Goal: Find specific page/section: Find specific page/section

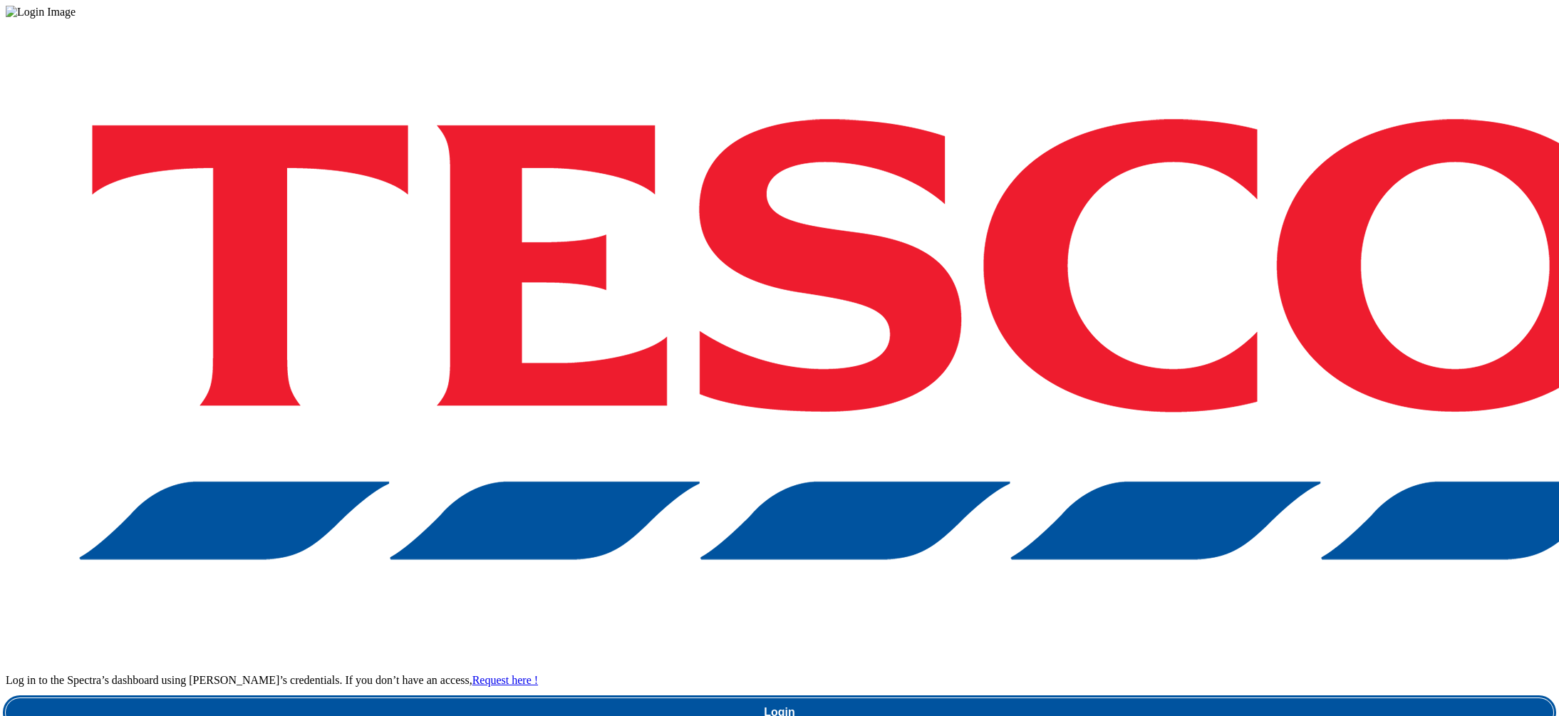
click at [1188, 698] on link "Login" at bounding box center [780, 712] width 1548 height 29
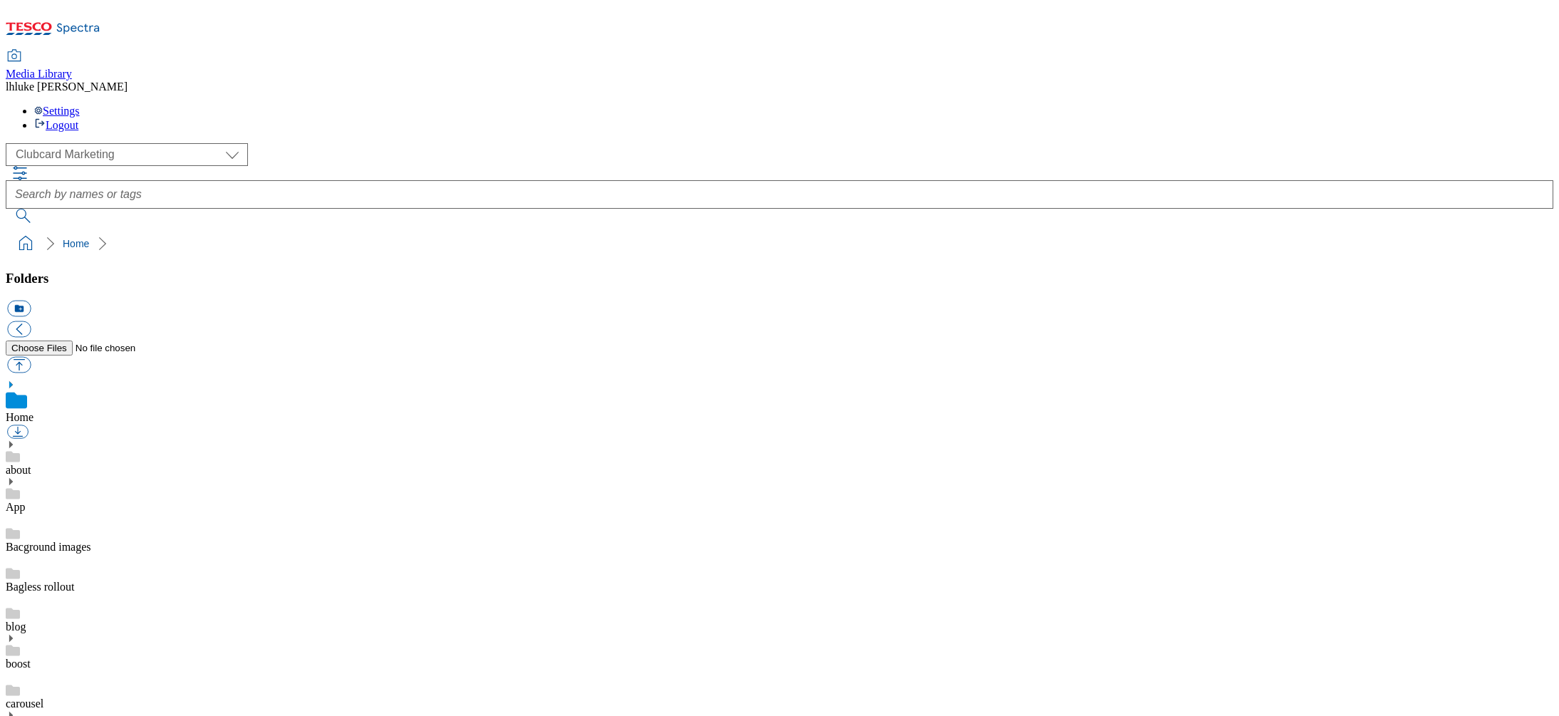
scroll to position [9, 0]
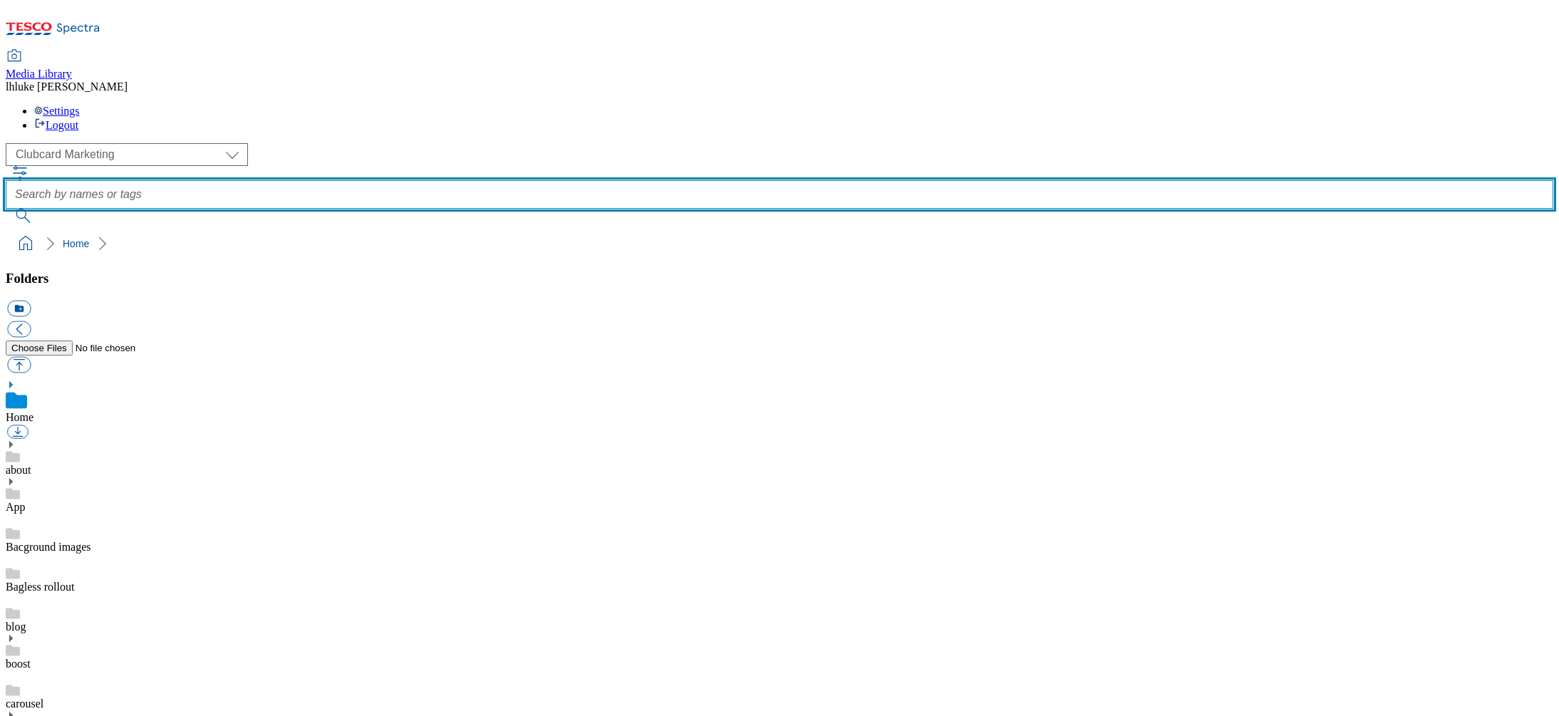
click at [669, 180] on input "text" at bounding box center [780, 194] width 1548 height 29
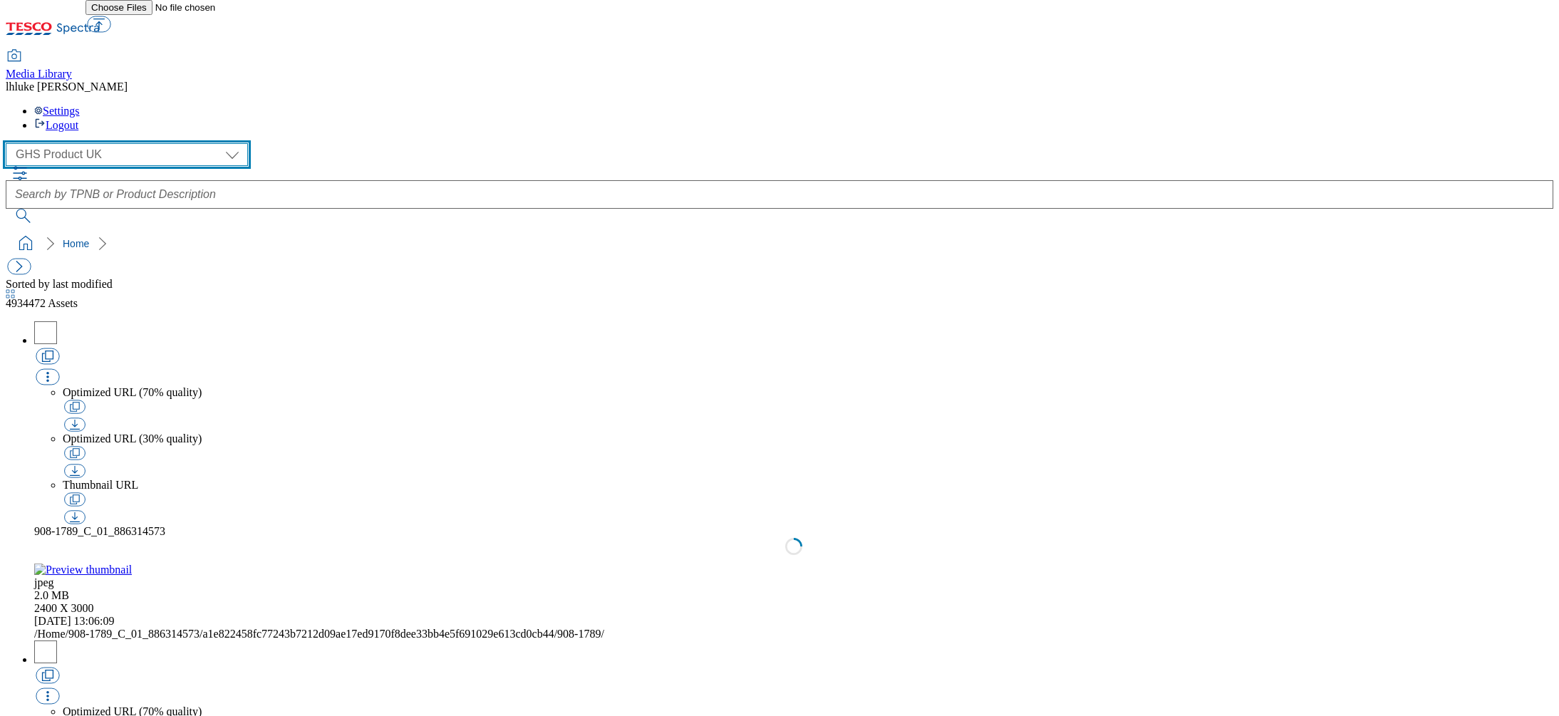
select select "flare-ghs-mktg"
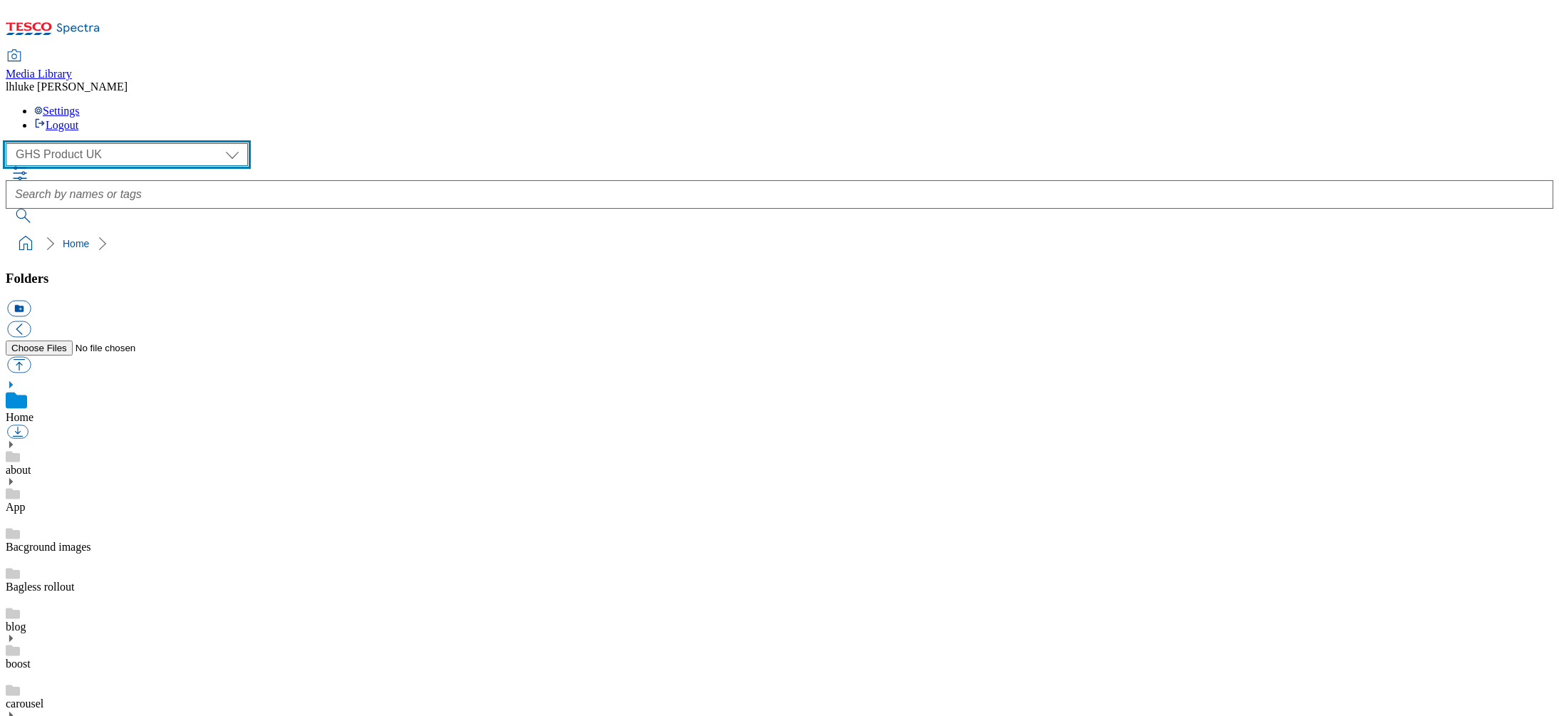
scroll to position [1, 0]
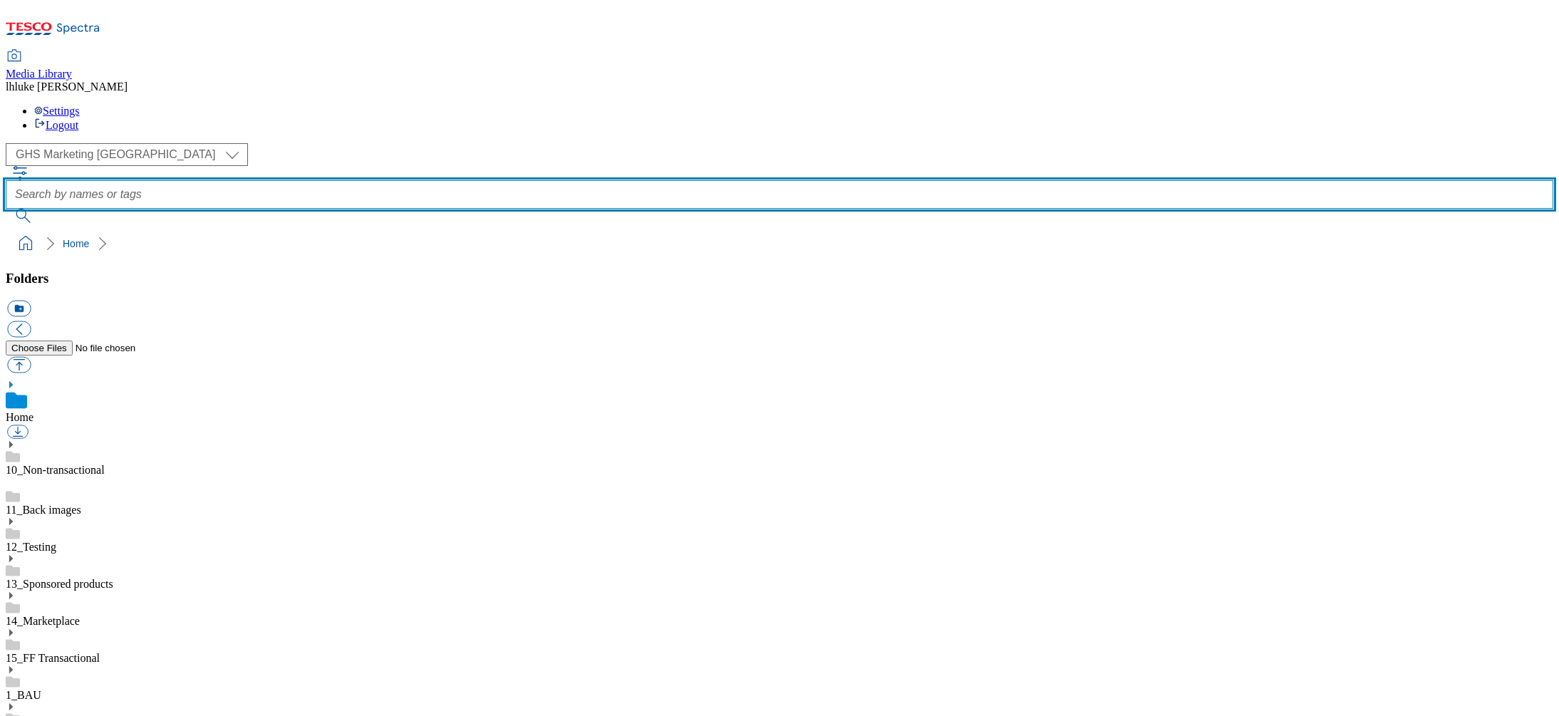
click at [572, 180] on input "text" at bounding box center [780, 194] width 1548 height 29
type input "tubs"
click at [43, 209] on button "submit" at bounding box center [24, 216] width 37 height 14
